Goal: Information Seeking & Learning: Learn about a topic

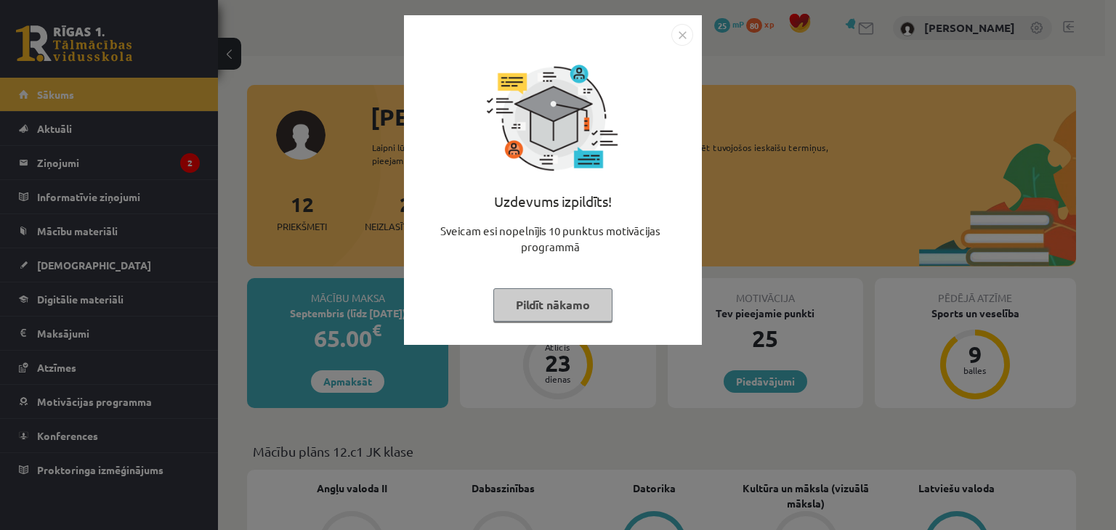
click at [574, 296] on button "Pildīt nākamo" at bounding box center [552, 304] width 119 height 33
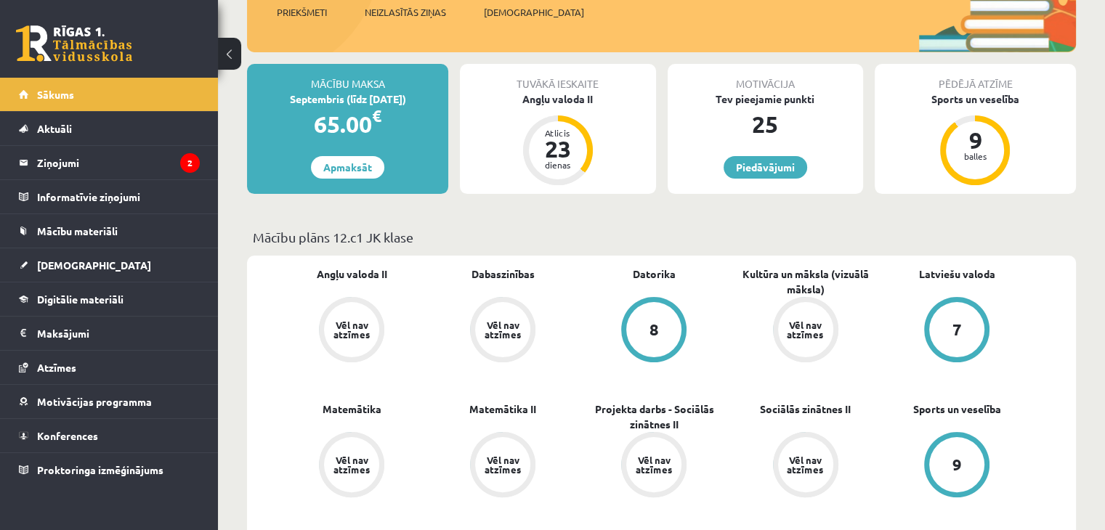
scroll to position [218, 0]
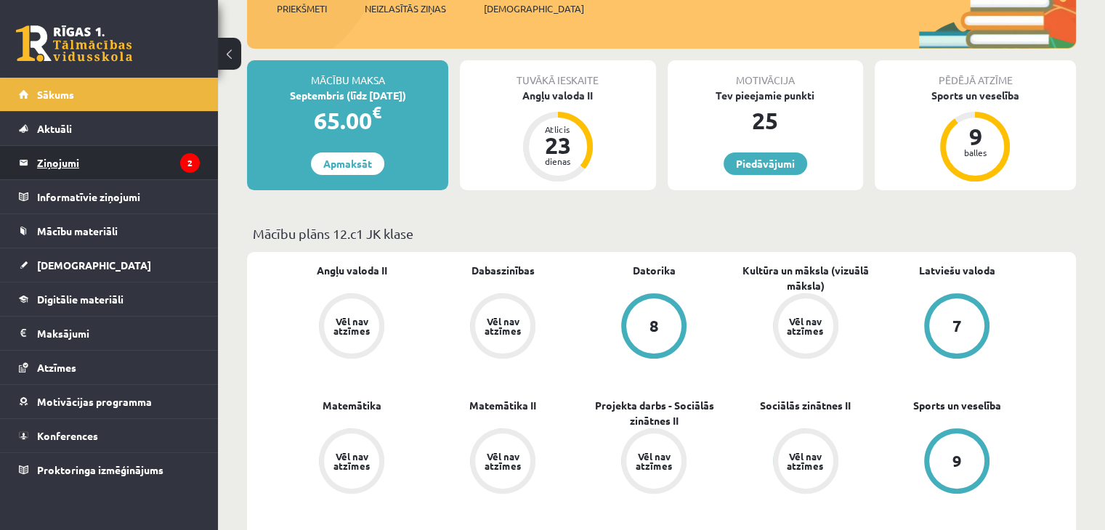
click at [71, 164] on legend "Ziņojumi 2" at bounding box center [118, 162] width 163 height 33
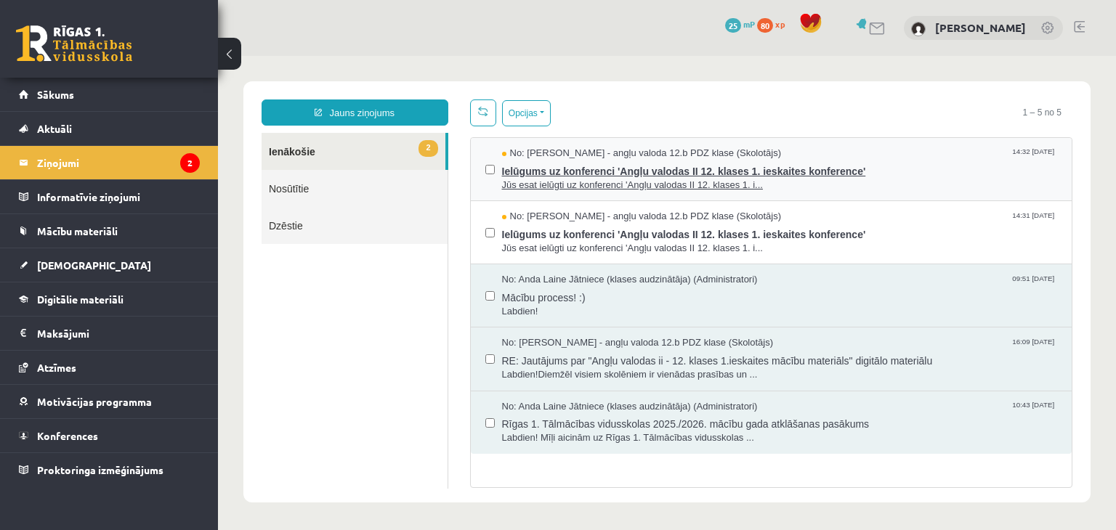
click at [841, 189] on span "Jūs esat ielūgti uz konferenci 'Angļu valodas II 12. klases 1. i..." at bounding box center [780, 186] width 556 height 14
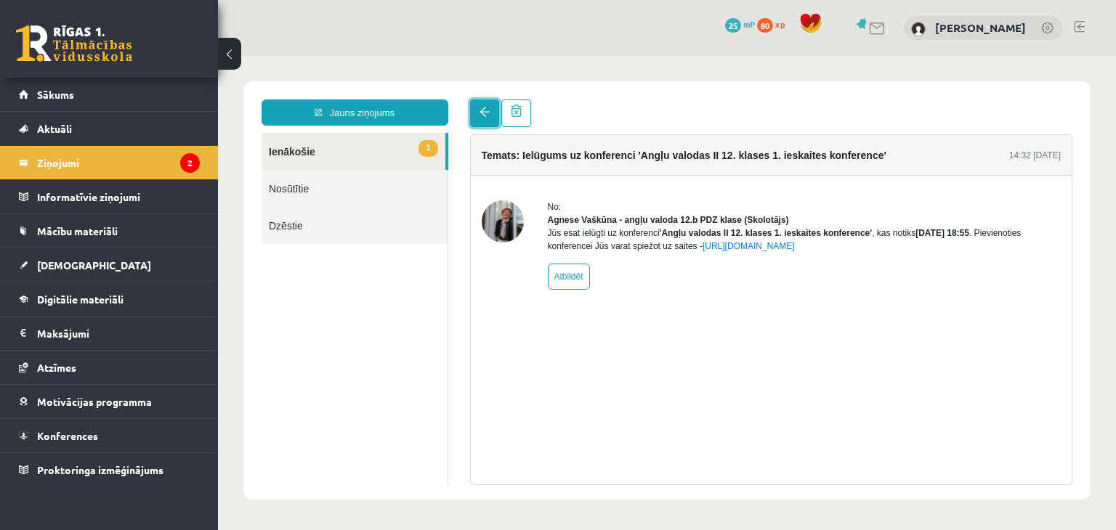
click at [471, 110] on link at bounding box center [484, 114] width 29 height 28
click at [52, 167] on legend "Ziņojumi 2" at bounding box center [118, 162] width 163 height 33
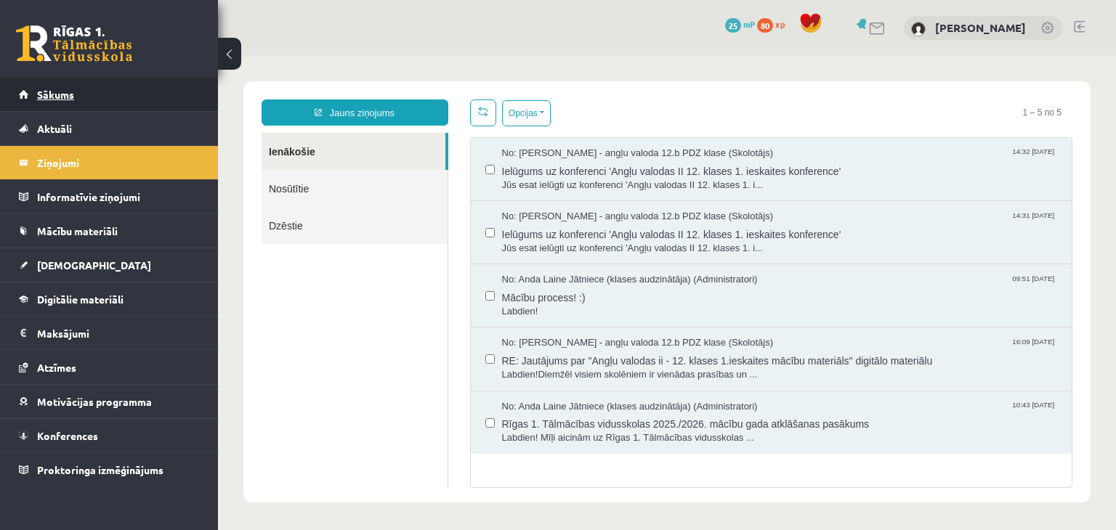
click at [107, 86] on link "Sākums" at bounding box center [109, 94] width 181 height 33
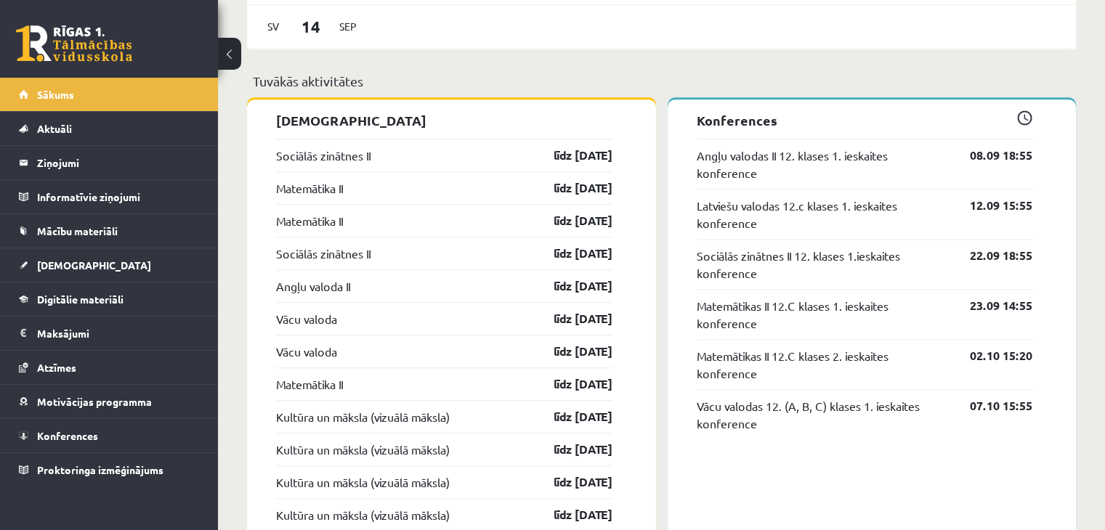
scroll to position [1162, 0]
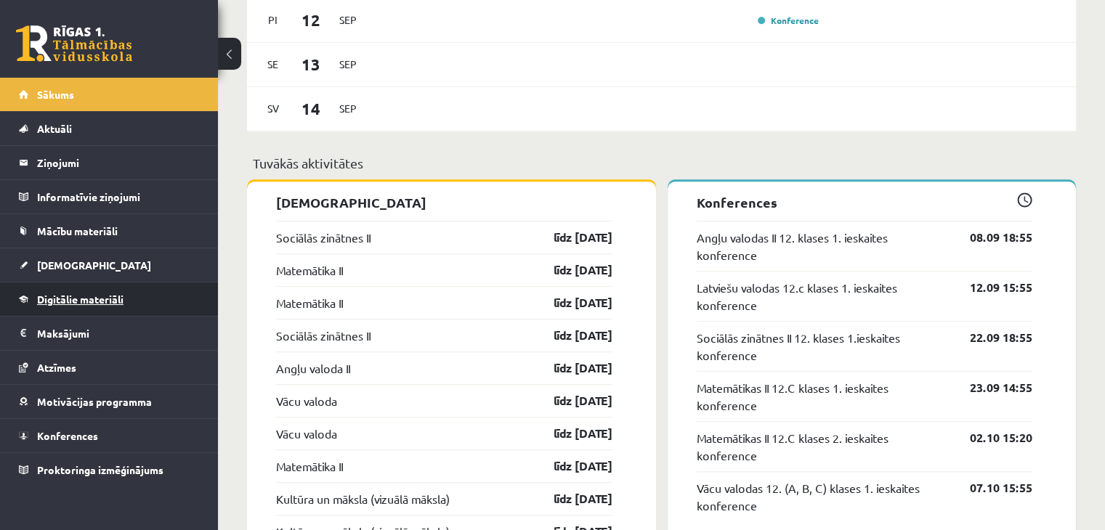
click at [129, 296] on link "Digitālie materiāli" at bounding box center [109, 299] width 181 height 33
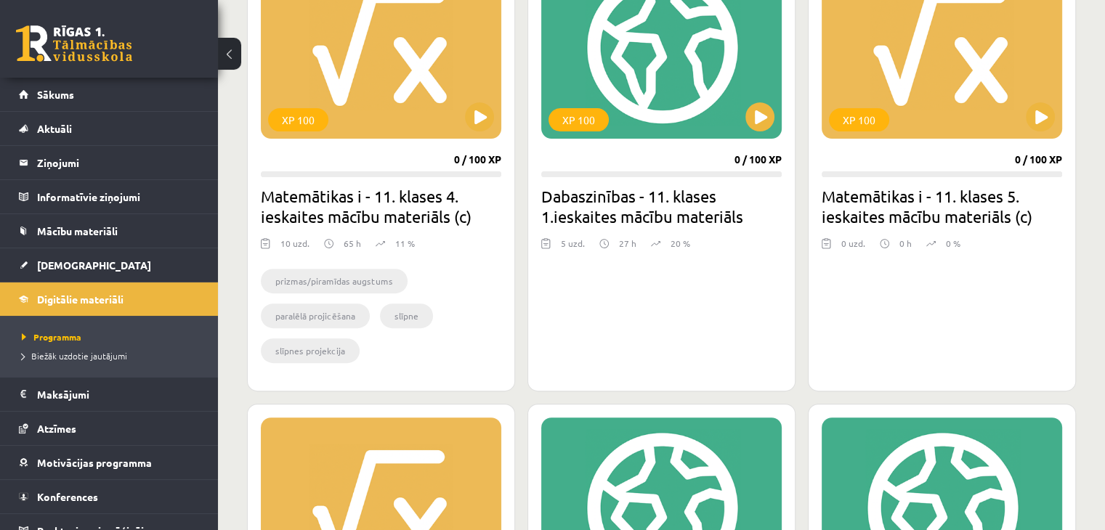
scroll to position [436, 0]
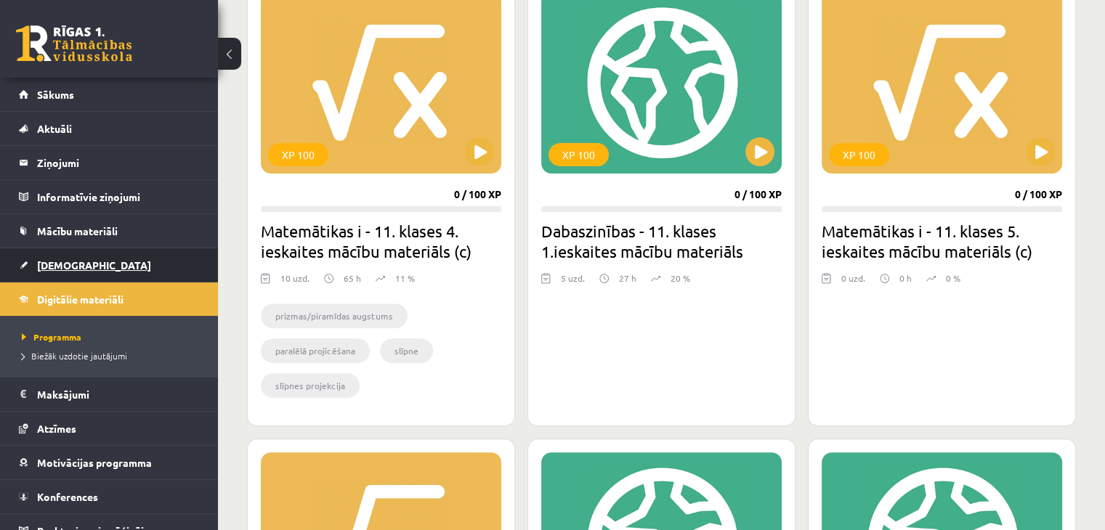
click at [136, 264] on link "[DEMOGRAPHIC_DATA]" at bounding box center [109, 264] width 181 height 33
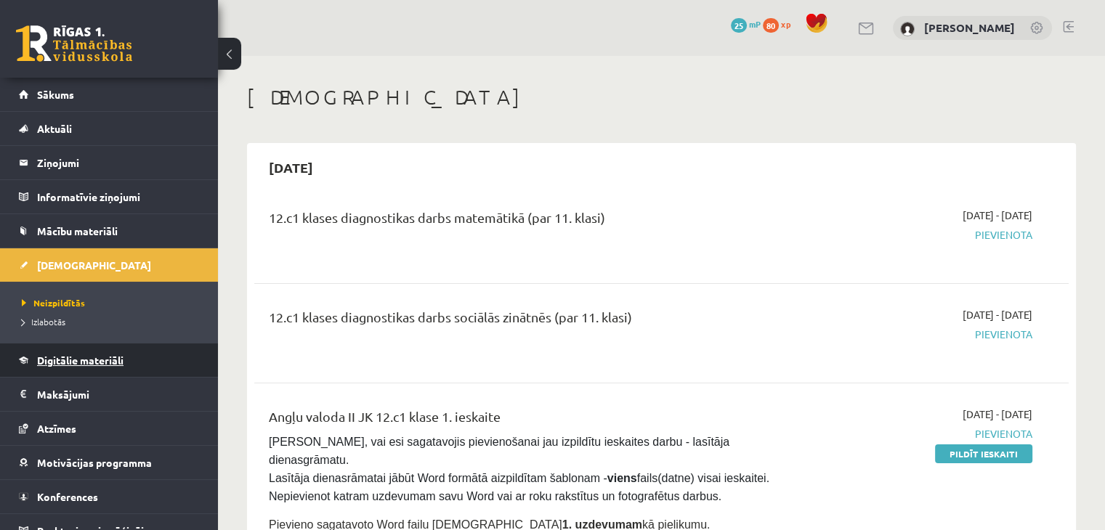
click at [123, 359] on span "Digitālie materiāli" at bounding box center [80, 360] width 86 height 13
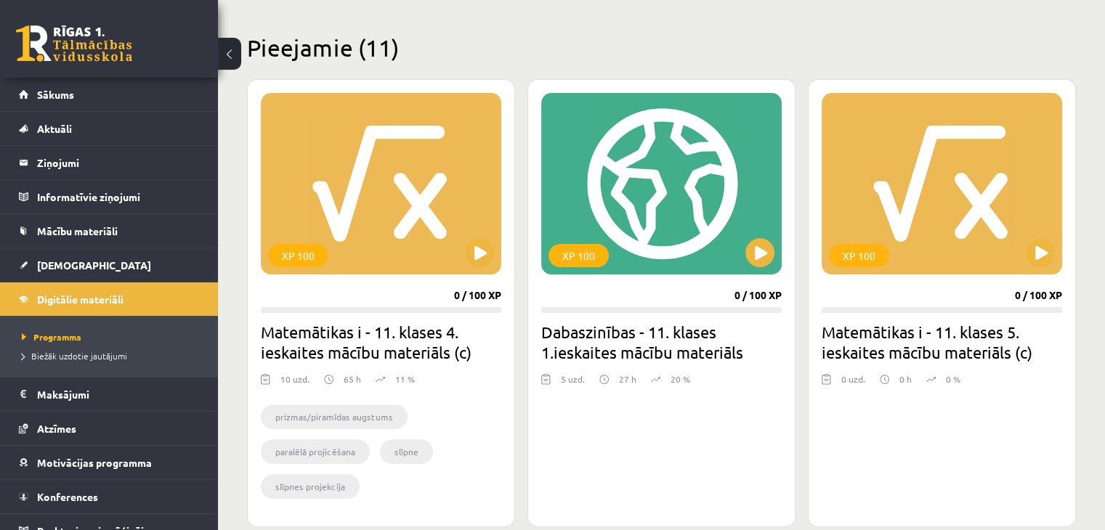
scroll to position [436, 0]
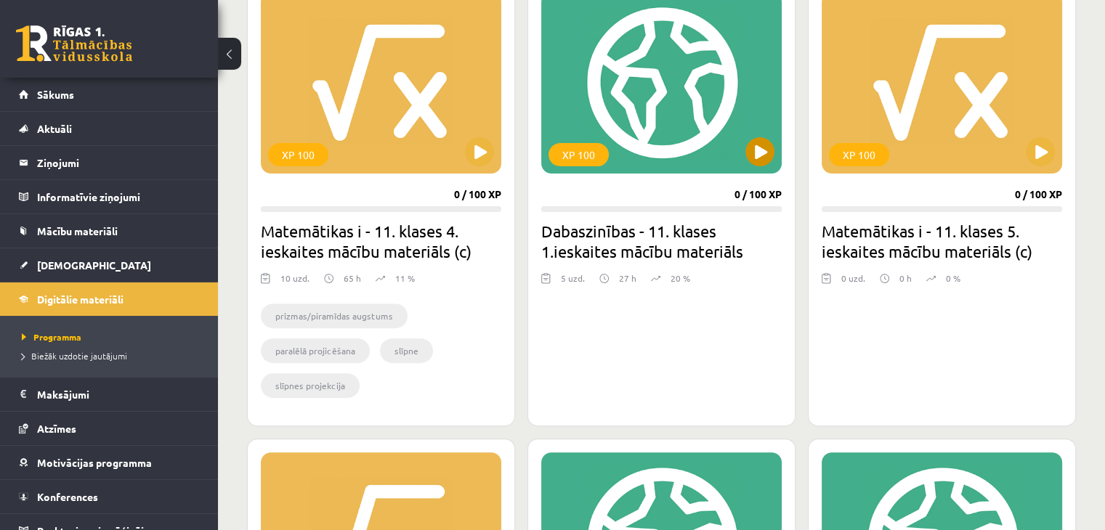
click at [766, 170] on div "XP 100" at bounding box center [661, 83] width 240 height 182
